Goal: Communication & Community: Answer question/provide support

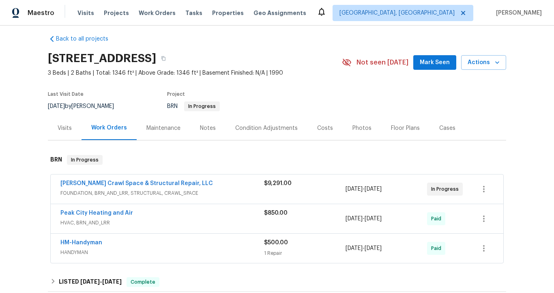
scroll to position [8, 0]
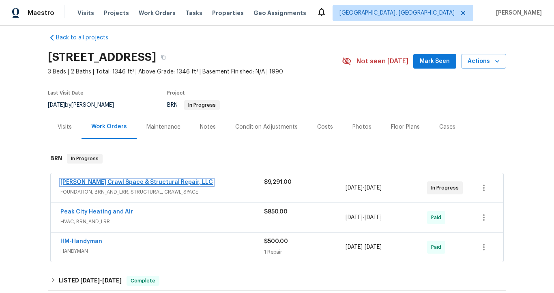
click at [132, 181] on link "[PERSON_NAME] Crawl Space & Structural Repair, LLC" at bounding box center [136, 182] width 153 height 6
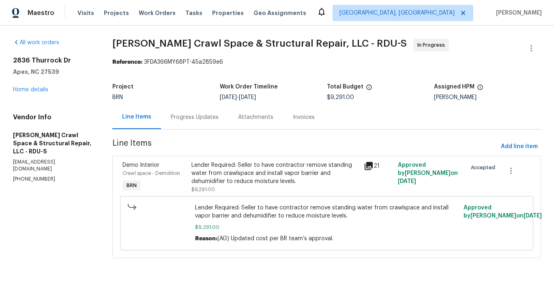
click at [210, 118] on div "Progress Updates" at bounding box center [195, 117] width 48 height 8
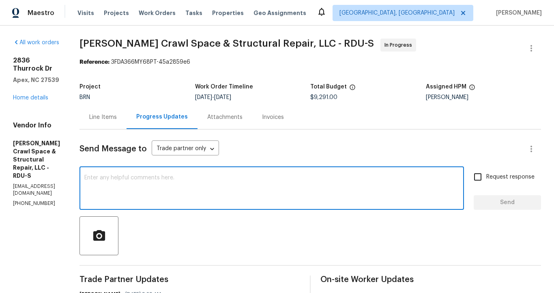
click at [198, 185] on textarea at bounding box center [271, 189] width 375 height 28
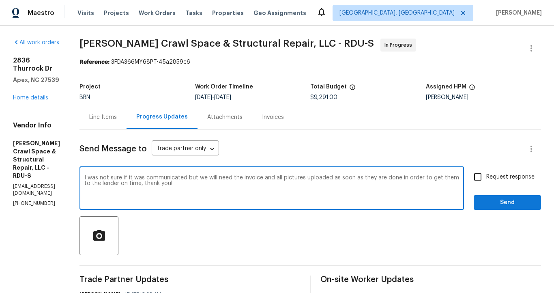
type textarea "I was not sure if it was communicated but we will need the invoice and all pict…"
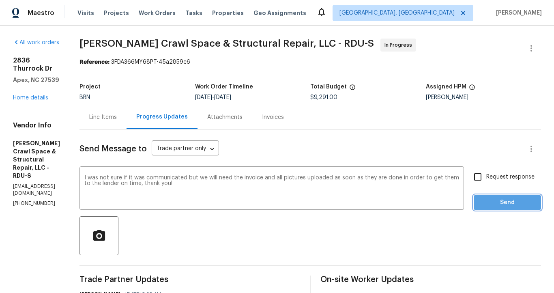
click at [493, 202] on span "Send" at bounding box center [507, 203] width 54 height 10
